Goal: Find specific page/section: Find specific page/section

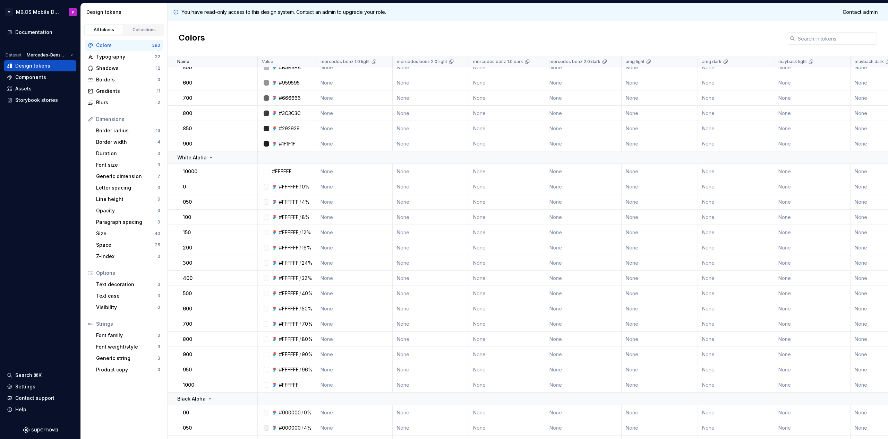
scroll to position [2468, 0]
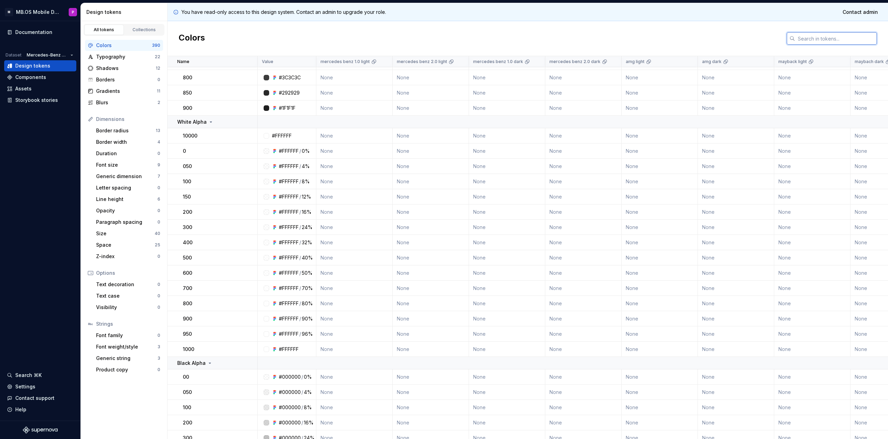
click at [805, 38] on input "text" at bounding box center [836, 38] width 82 height 12
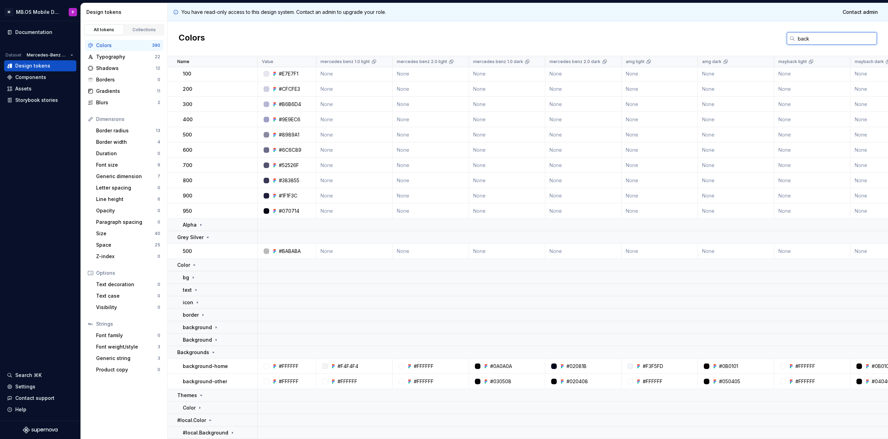
scroll to position [0, 0]
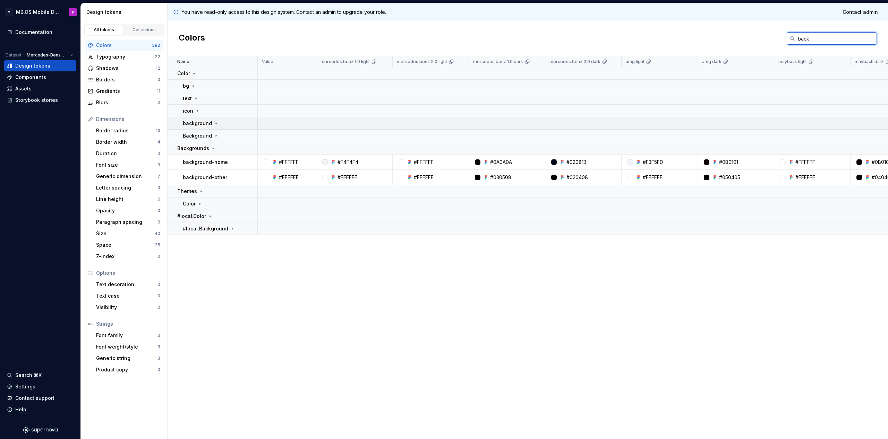
type input "back"
click at [216, 123] on icon at bounding box center [216, 123] width 1 height 2
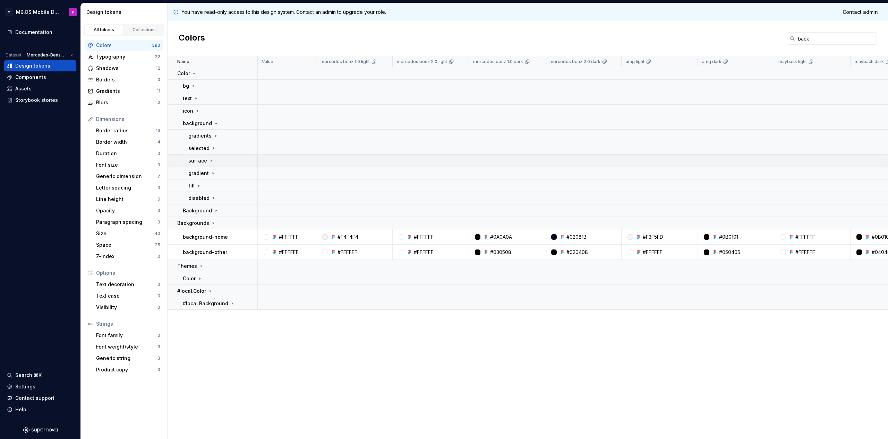
click at [210, 161] on icon at bounding box center [211, 161] width 6 height 6
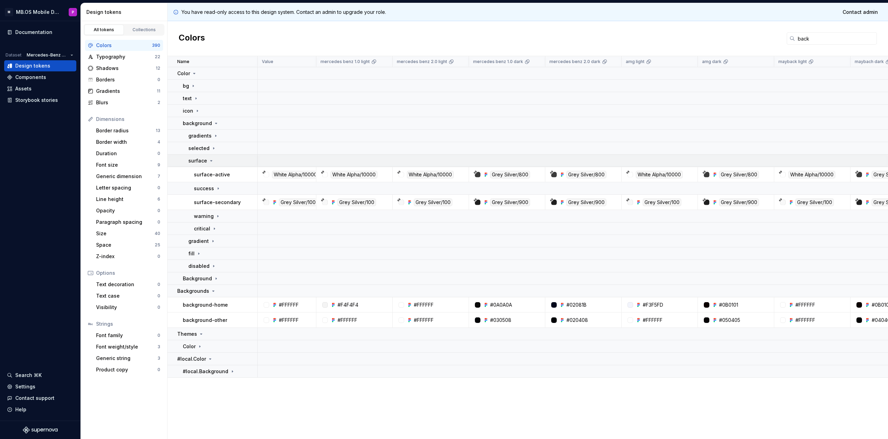
click at [210, 161] on icon at bounding box center [211, 161] width 6 height 6
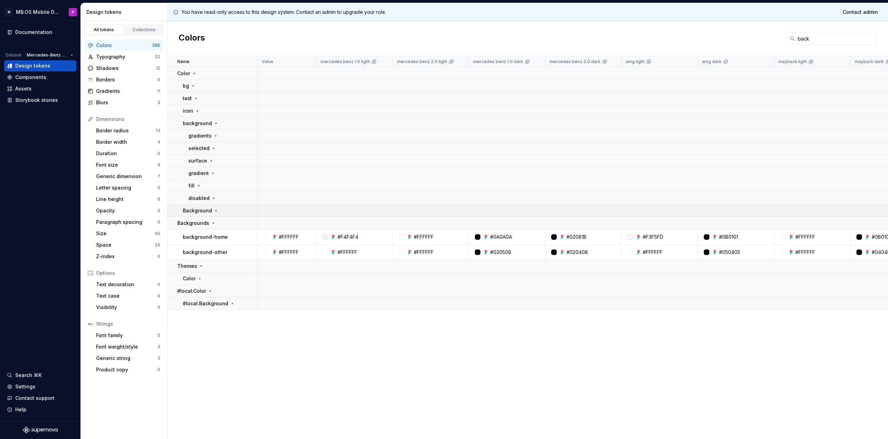
click at [216, 210] on icon at bounding box center [216, 211] width 1 height 2
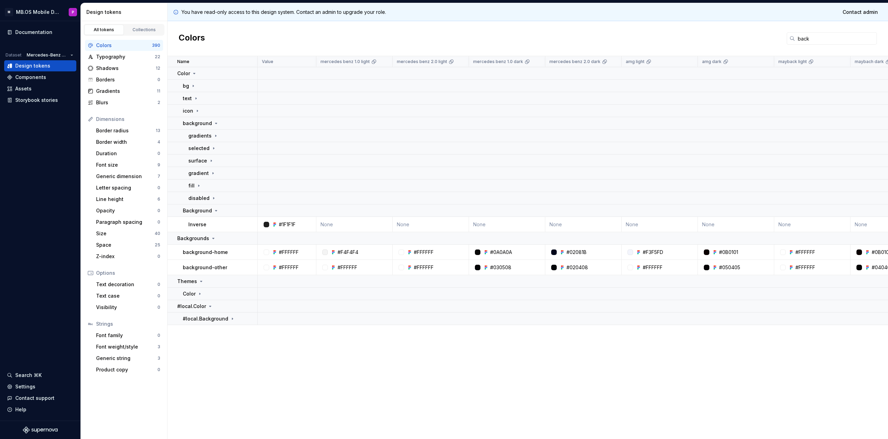
click at [261, 375] on div "Name Value mercedes benz 1.0 light mercedes benz 2.0 light mercedes benz 1.0 da…" at bounding box center [527, 247] width 720 height 383
click at [801, 39] on input "back" at bounding box center [836, 38] width 82 height 12
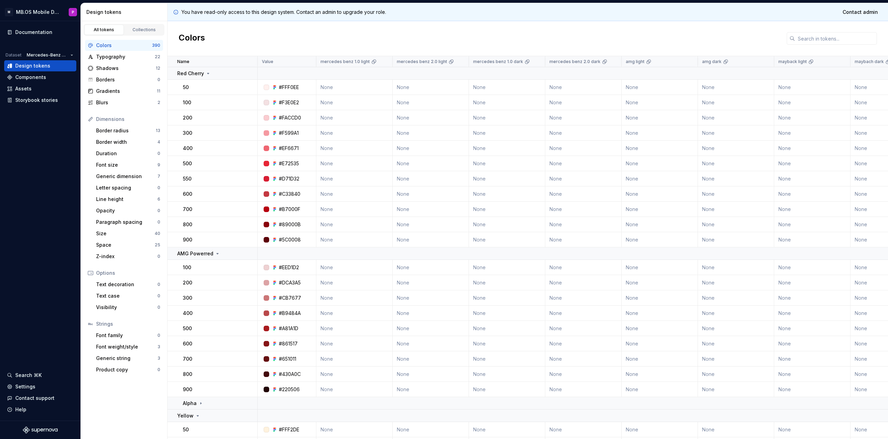
click at [542, 34] on div "Colors" at bounding box center [527, 38] width 720 height 35
